Goal: Navigation & Orientation: Understand site structure

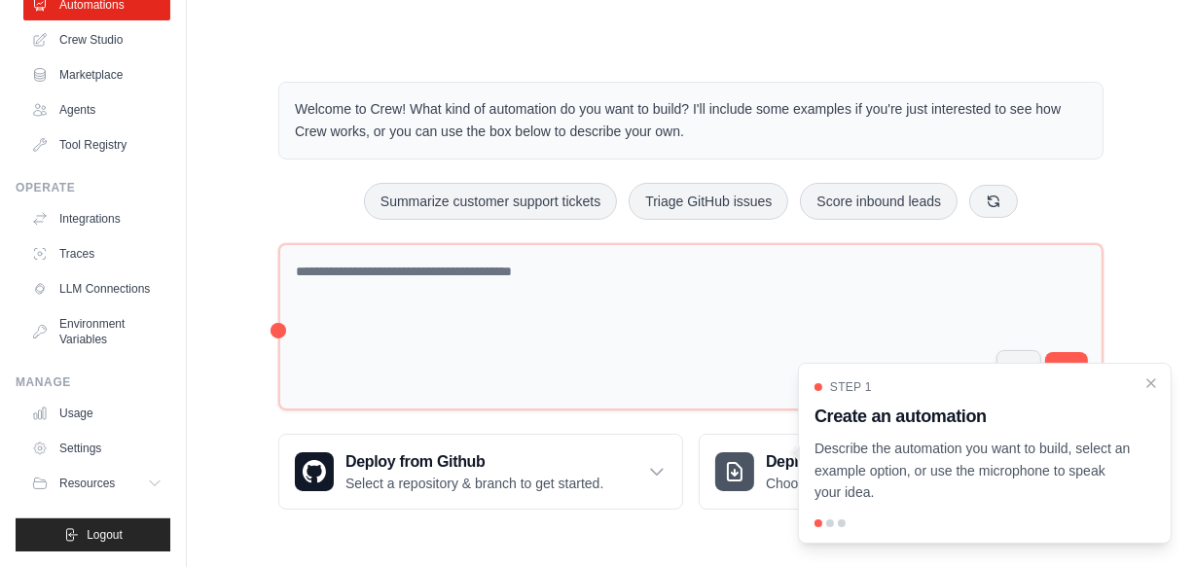
scroll to position [145, 0]
click at [150, 305] on link "LLM Connections" at bounding box center [98, 288] width 147 height 31
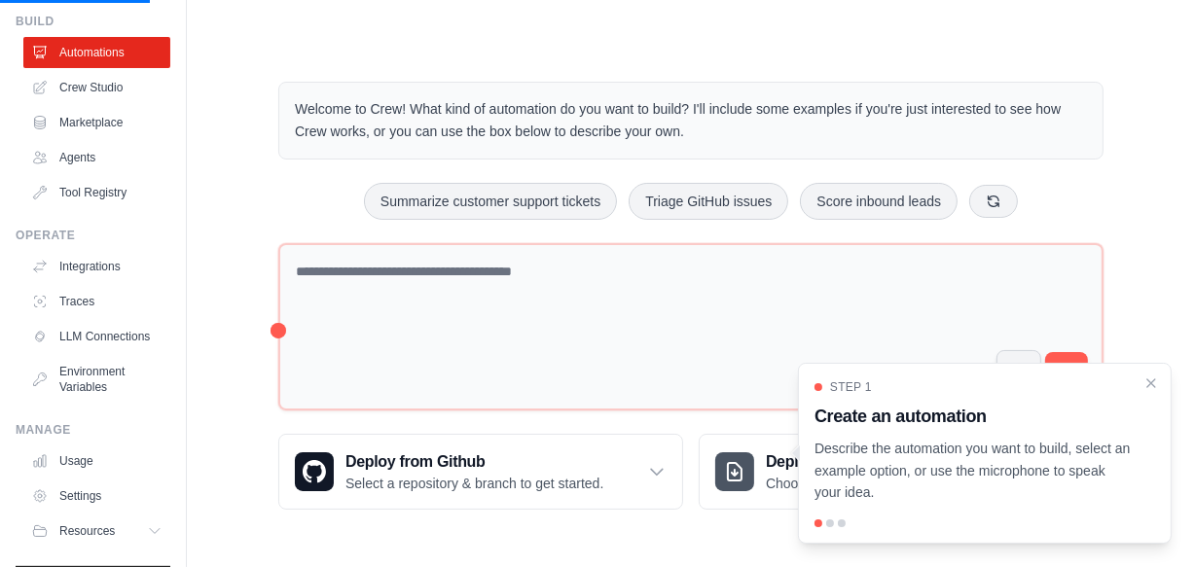
scroll to position [0, 0]
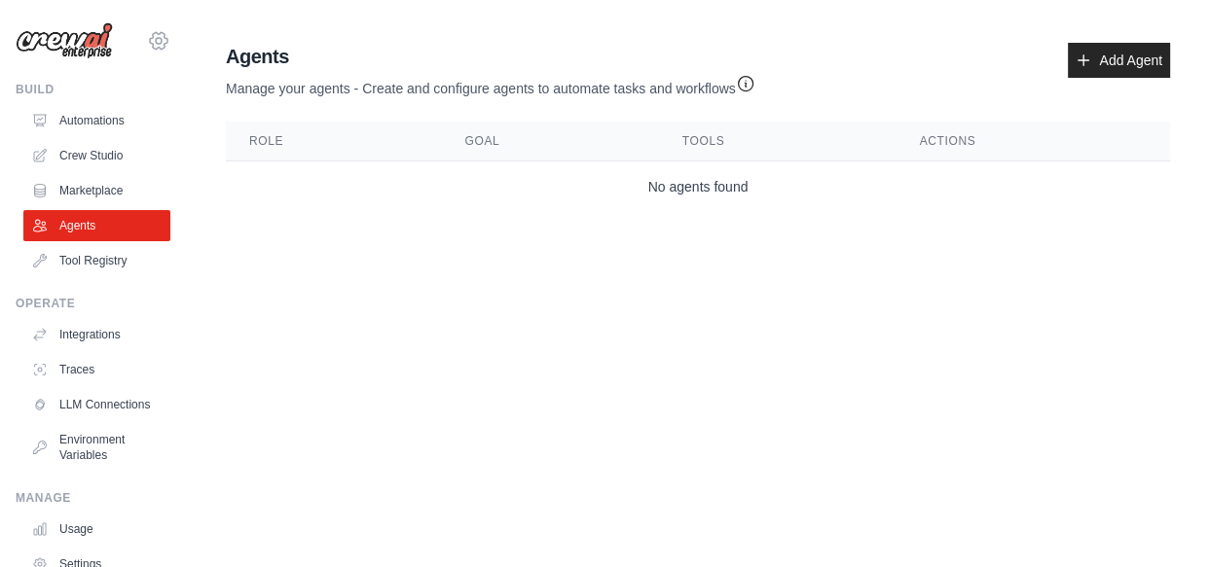
click at [170, 53] on icon at bounding box center [158, 40] width 23 height 23
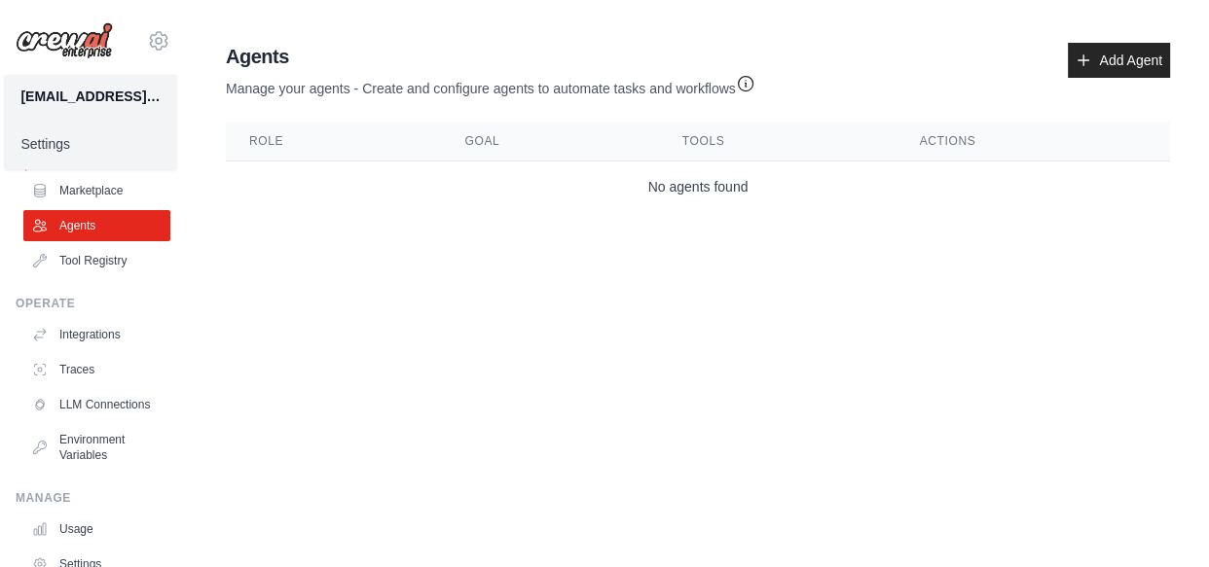
click at [73, 171] on link "Crew Studio" at bounding box center [98, 155] width 147 height 31
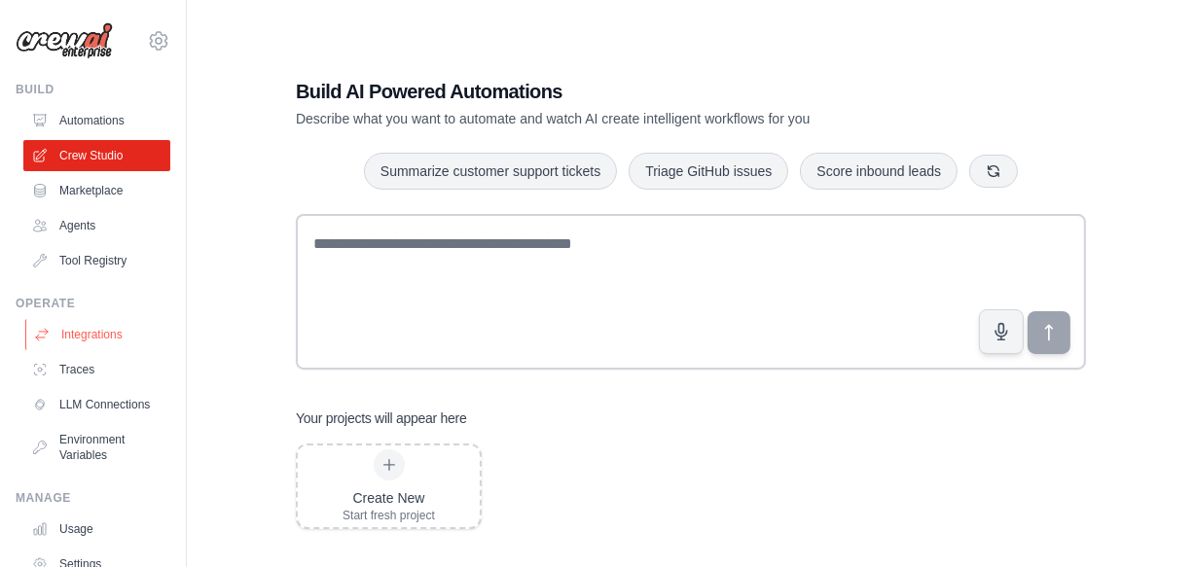
click at [146, 350] on link "Integrations" at bounding box center [98, 334] width 147 height 31
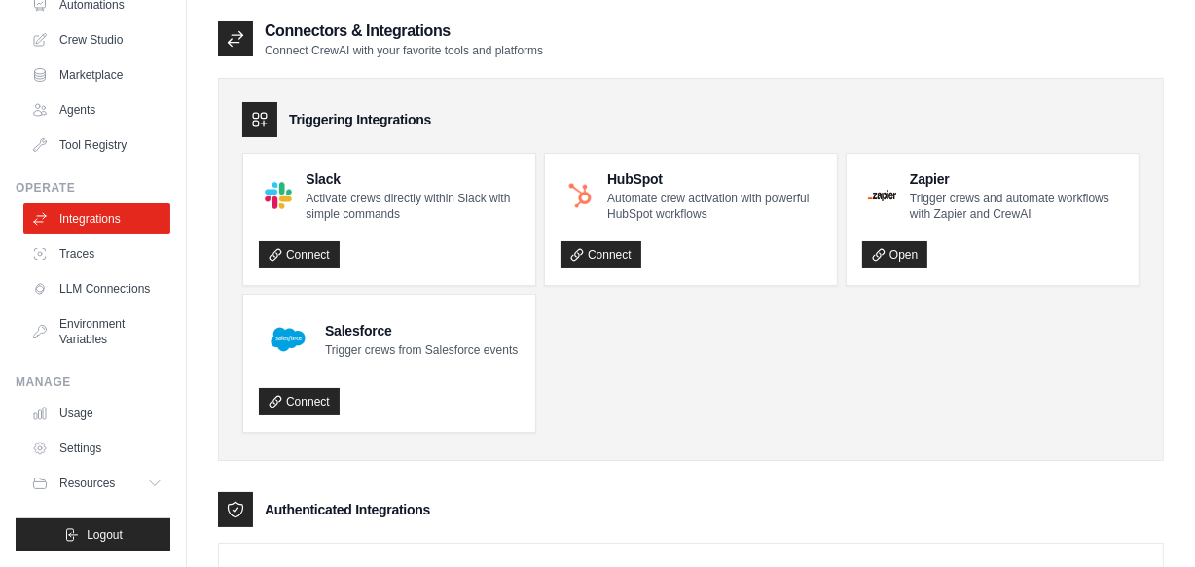
scroll to position [148, 0]
click at [165, 305] on link "LLM Connections" at bounding box center [98, 288] width 147 height 31
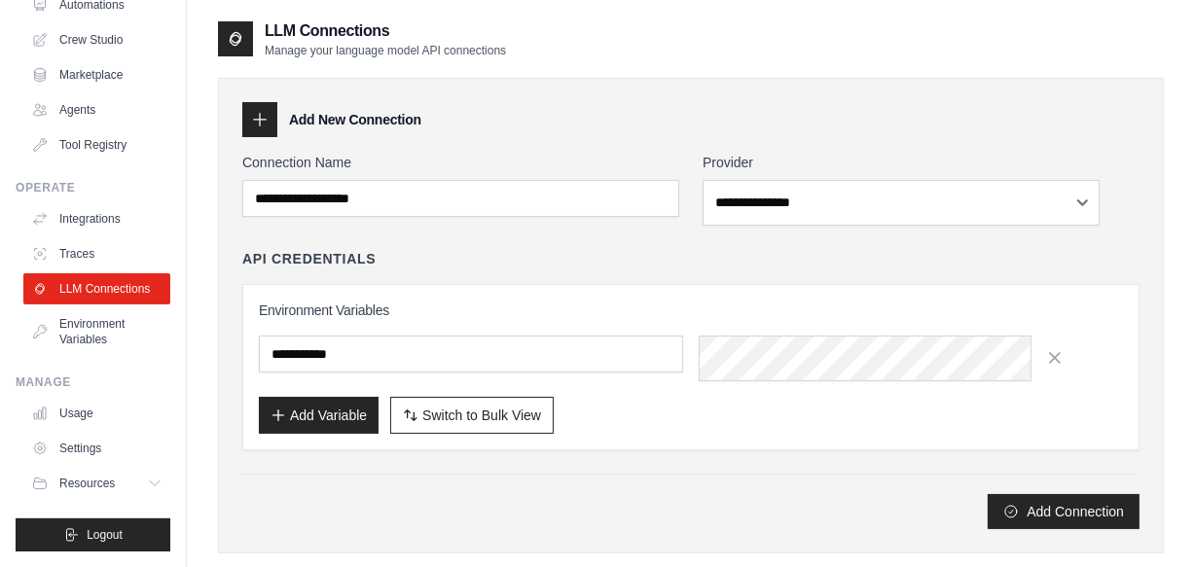
scroll to position [144, 0]
click at [149, 355] on link "Environment Variables" at bounding box center [98, 332] width 147 height 47
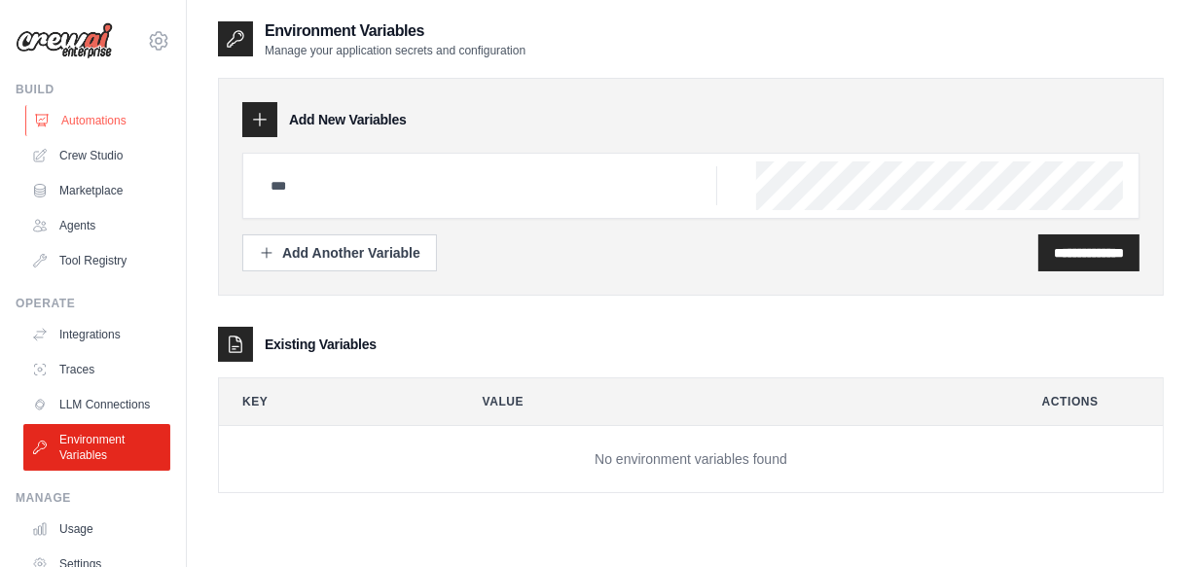
click at [160, 136] on link "Automations" at bounding box center [98, 120] width 147 height 31
